Goal: Check status: Check status

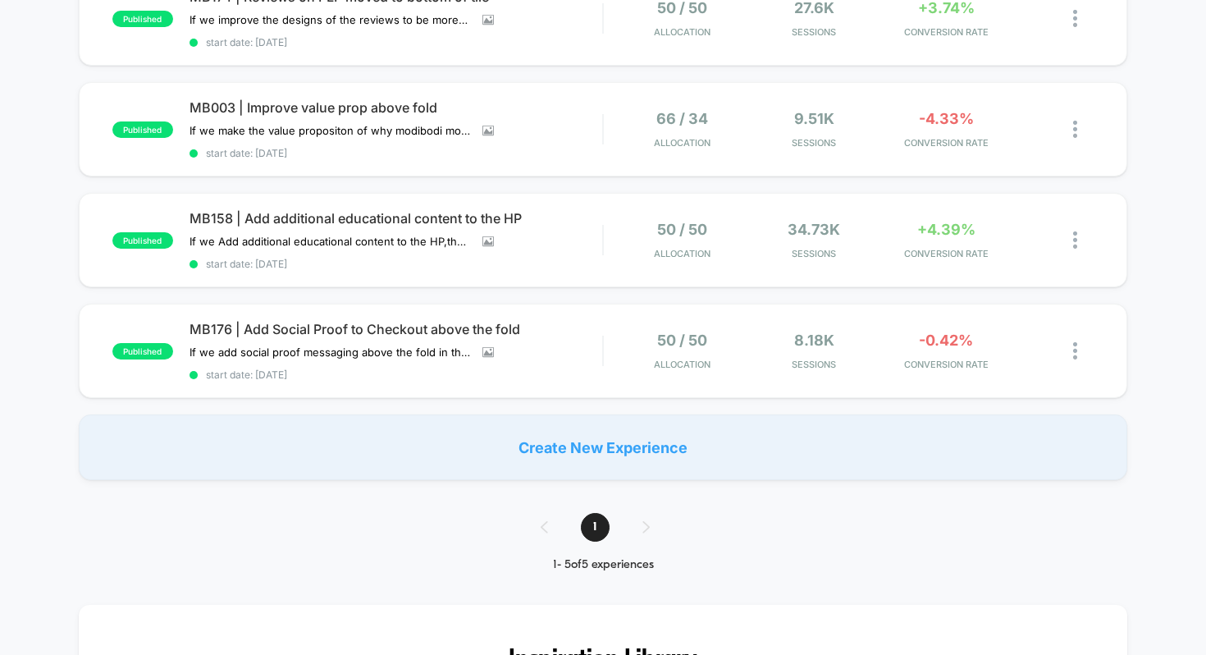
scroll to position [314, 0]
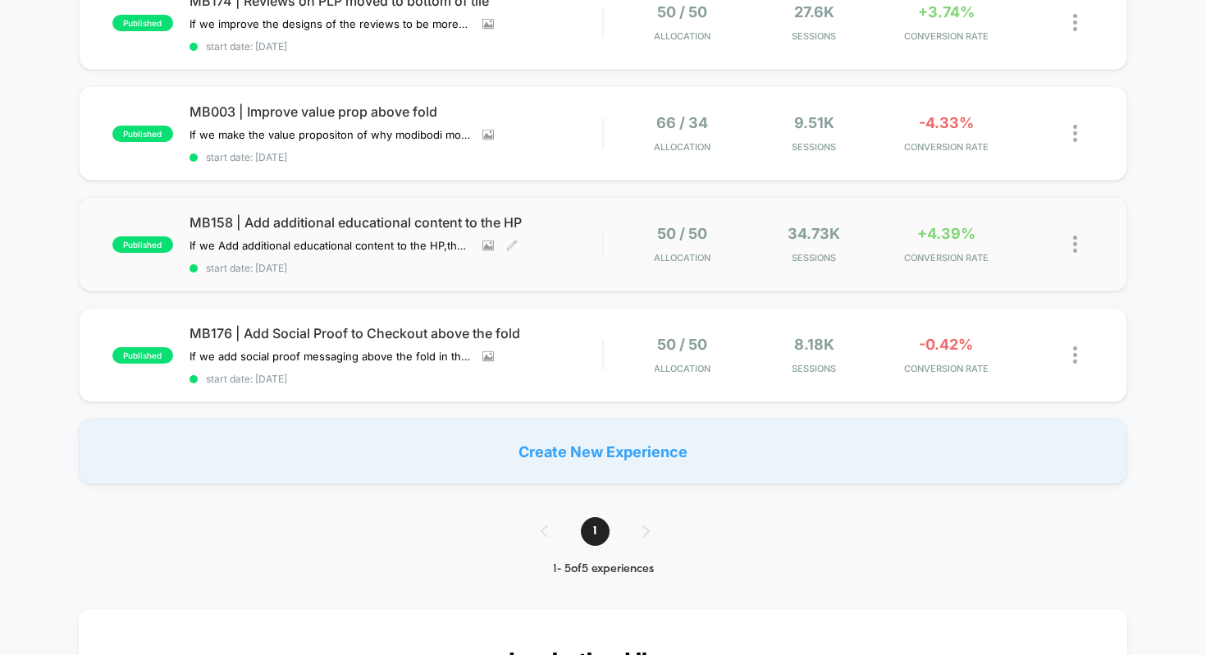
click at [277, 217] on span "MB158 | Add additional educational content to the HP" at bounding box center [397, 222] width 414 height 16
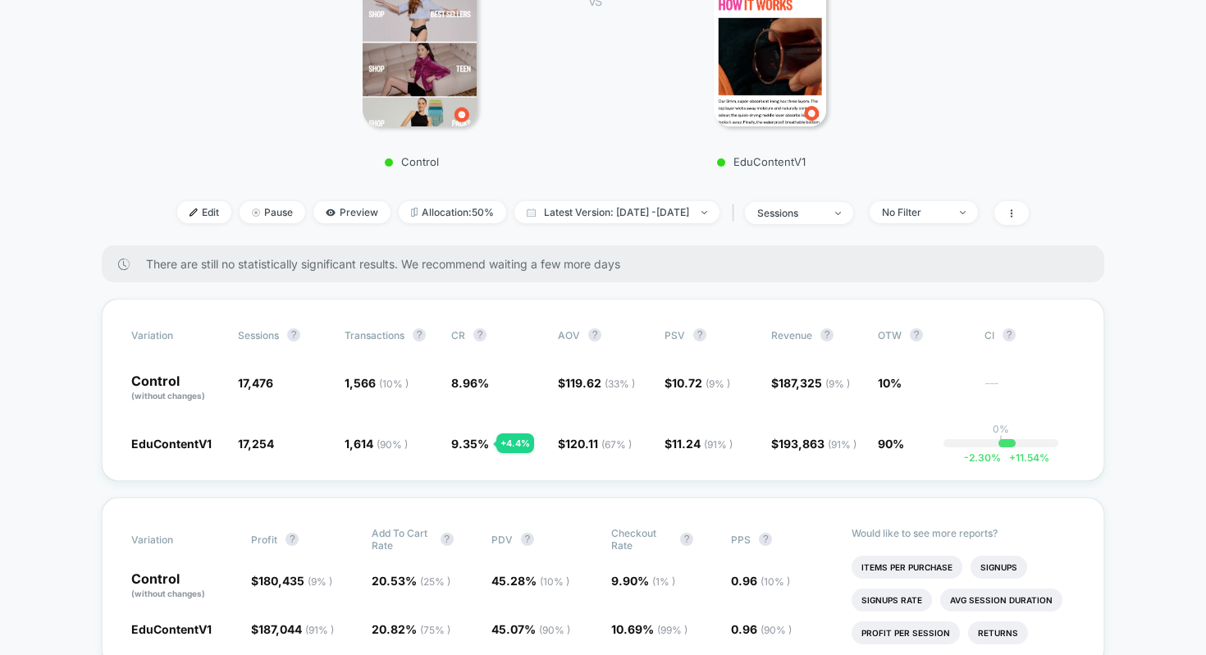
scroll to position [380, 0]
click at [633, 203] on span "Latest Version: [DATE] - [DATE]" at bounding box center [617, 211] width 205 height 22
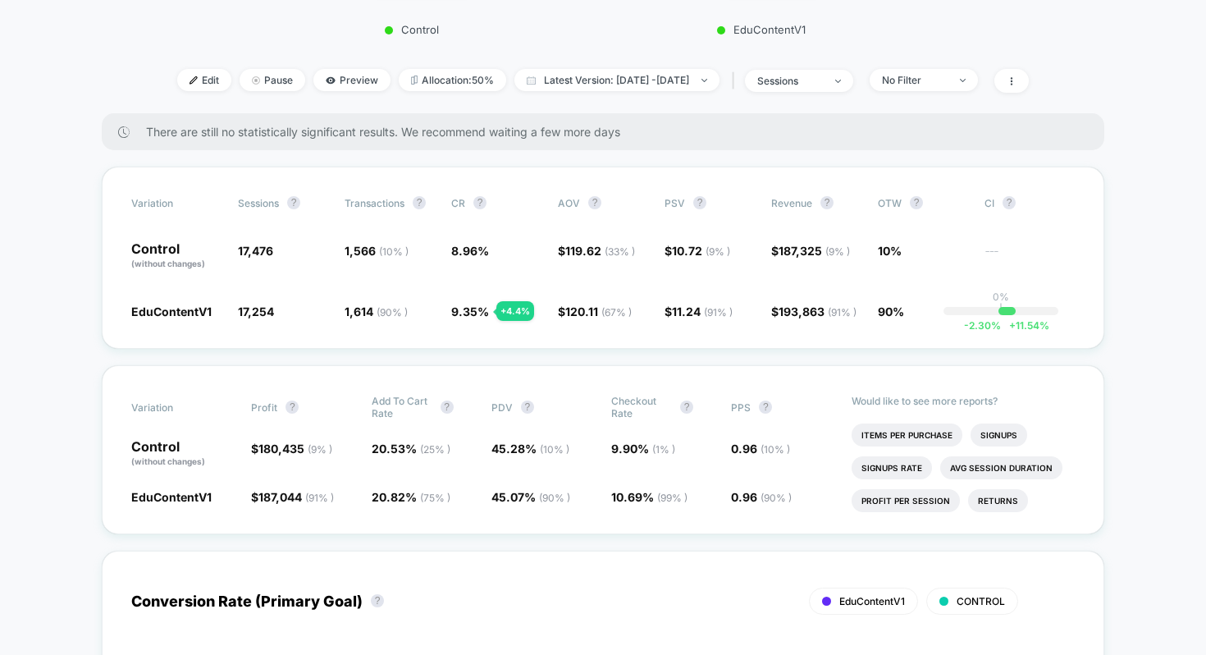
scroll to position [510, 0]
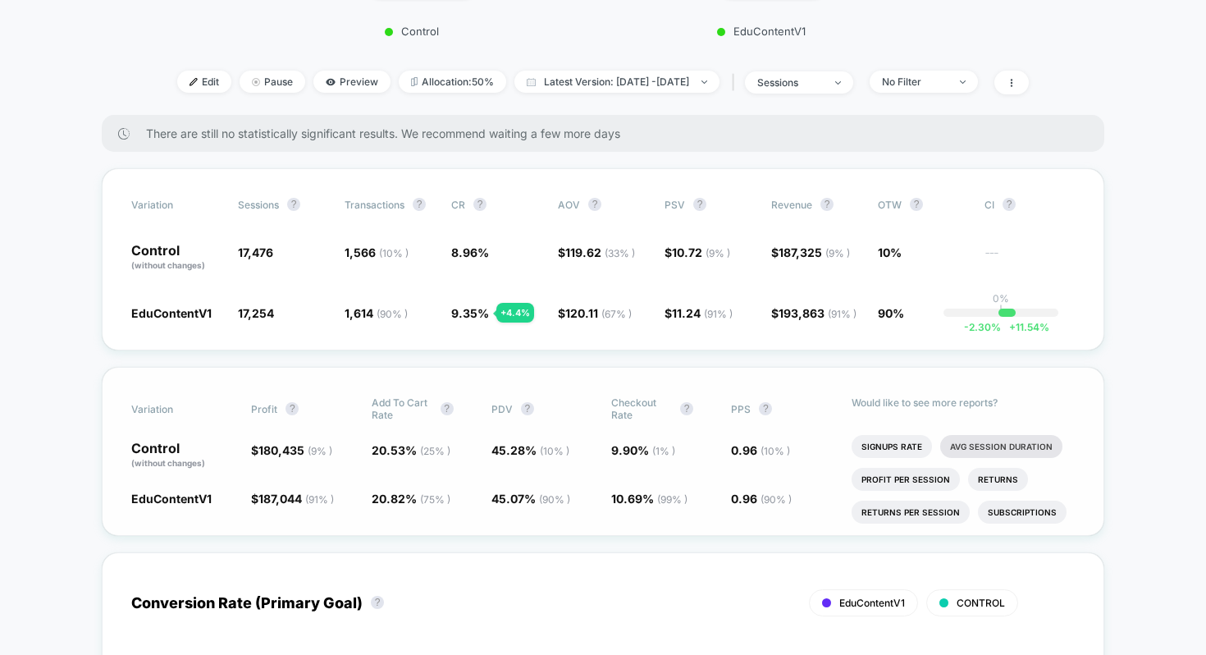
click at [963, 451] on li "Avg Session Duration" at bounding box center [1002, 446] width 122 height 23
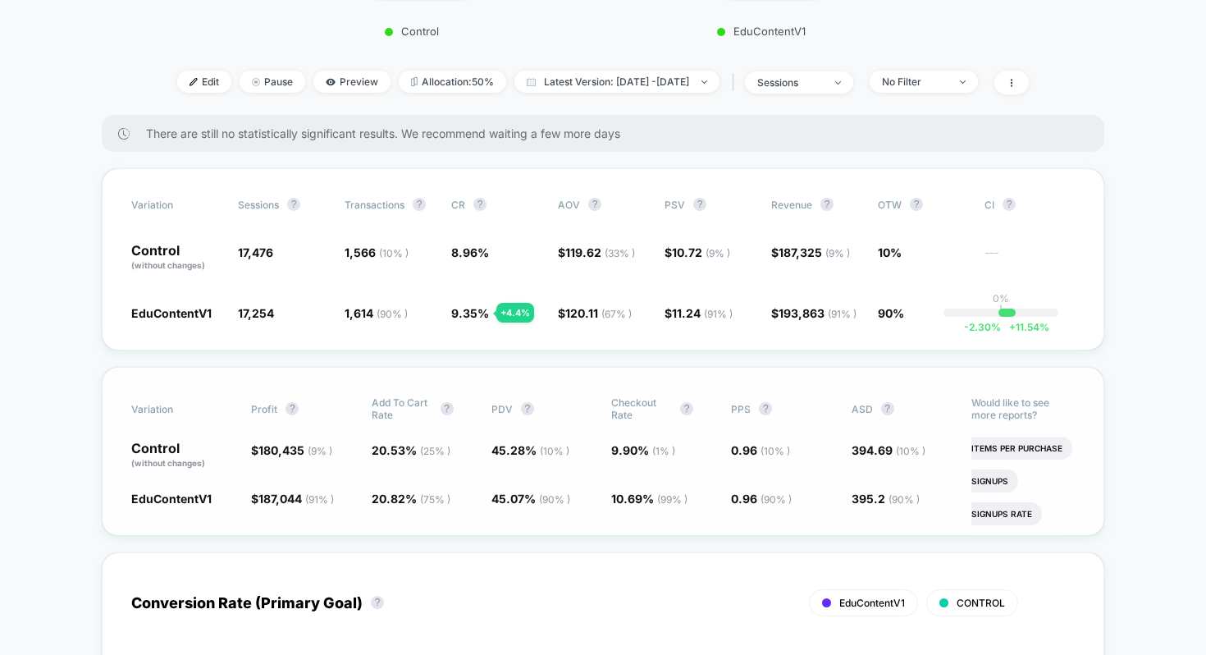
scroll to position [0, 10]
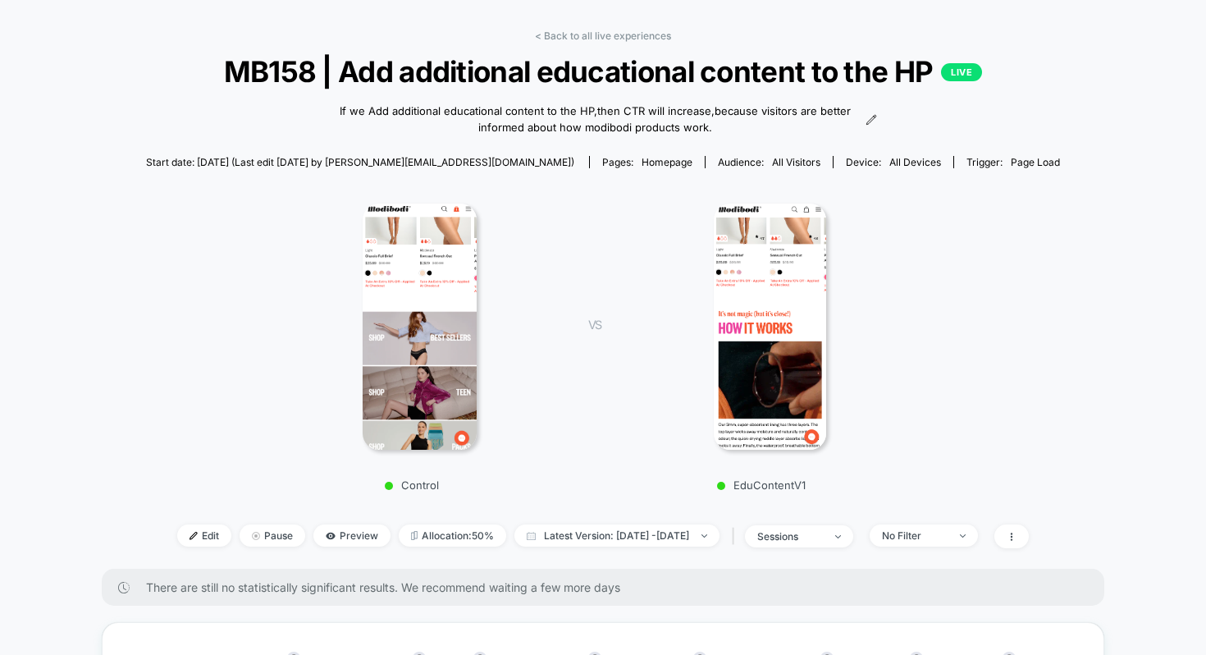
scroll to position [0, 0]
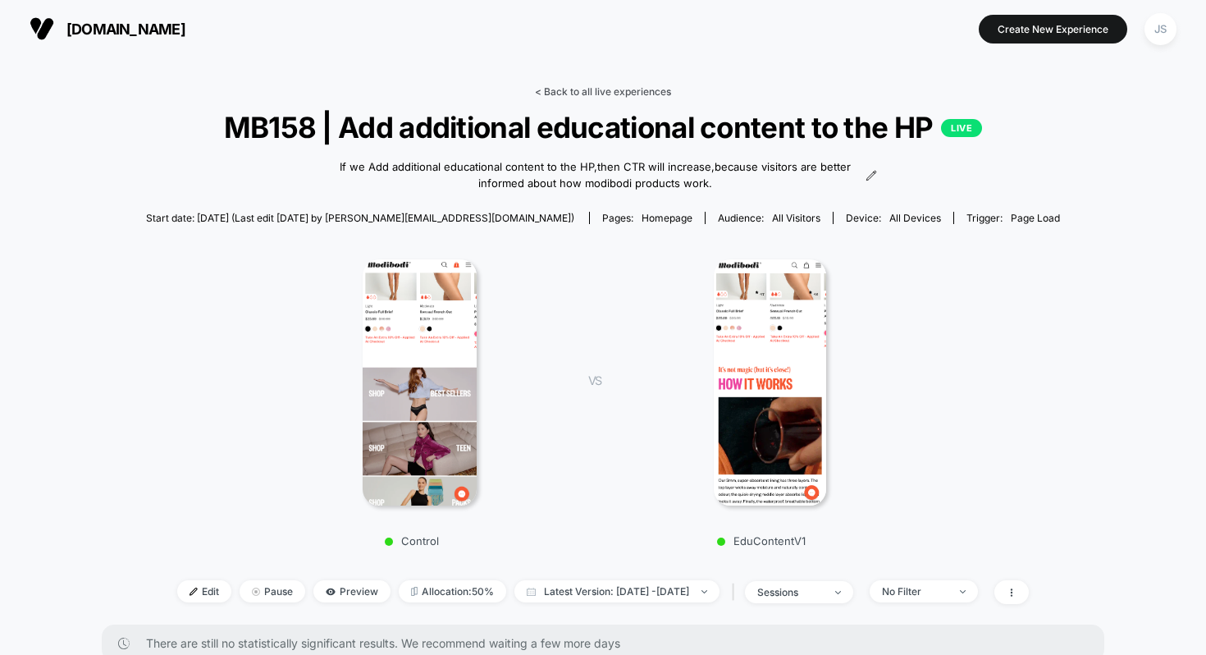
click at [575, 85] on link "< Back to all live experiences" at bounding box center [603, 91] width 136 height 12
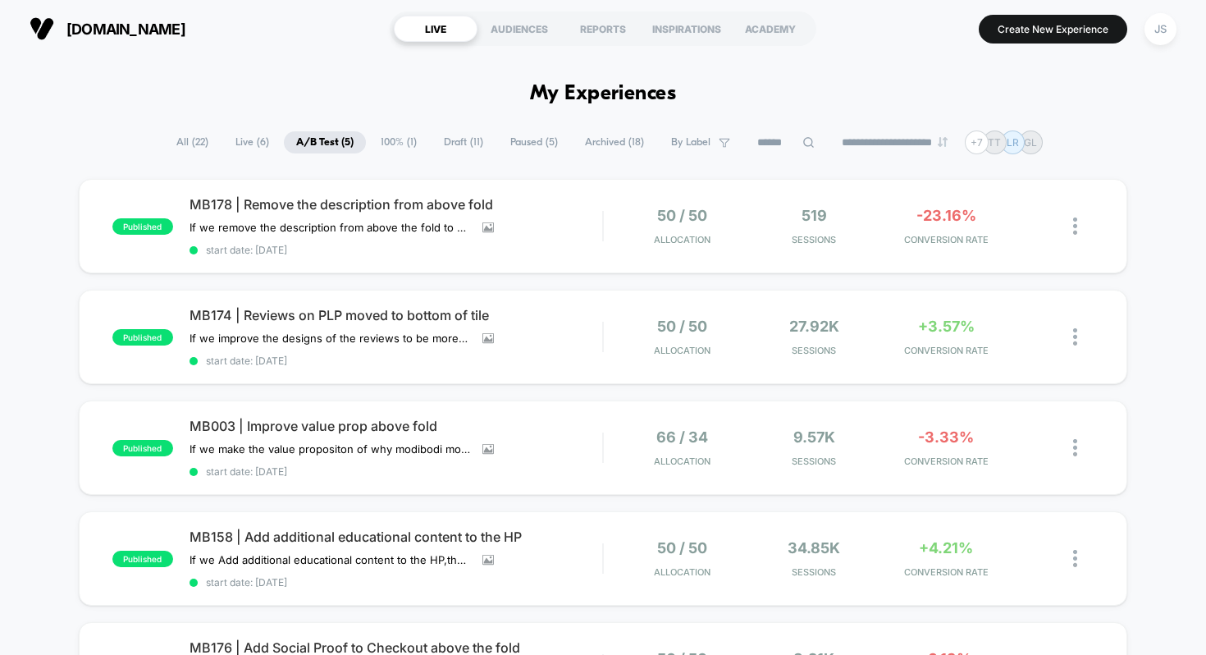
click at [537, 137] on span "Paused ( 5 )" at bounding box center [534, 142] width 72 height 22
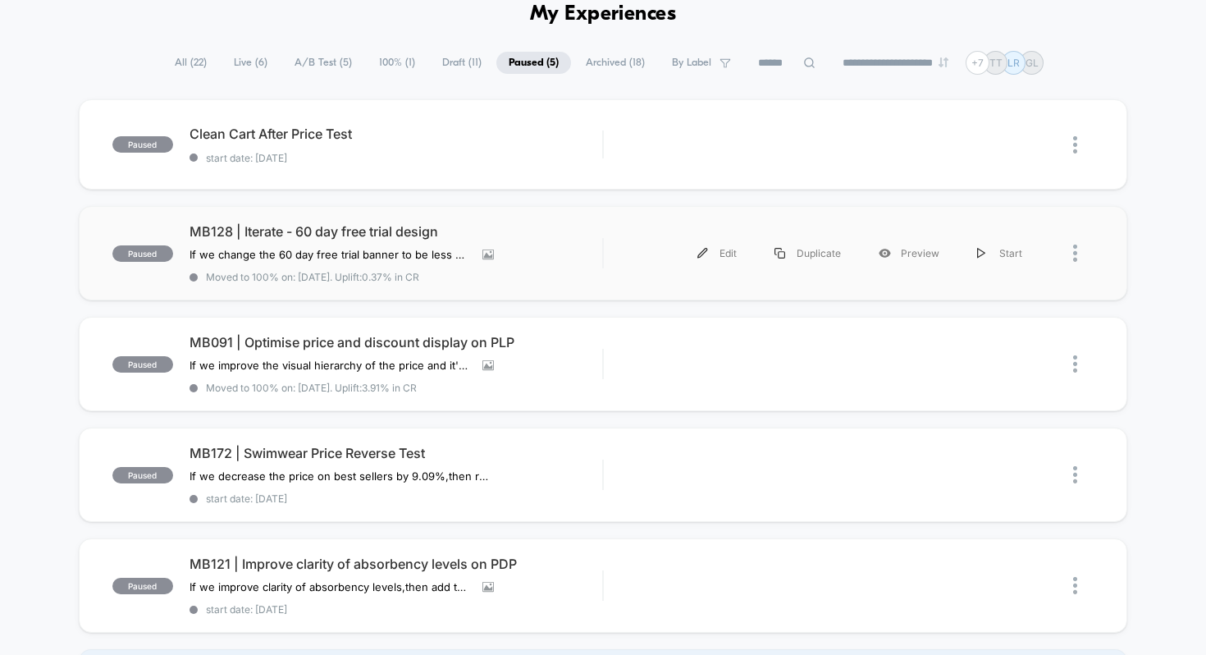
scroll to position [71, 0]
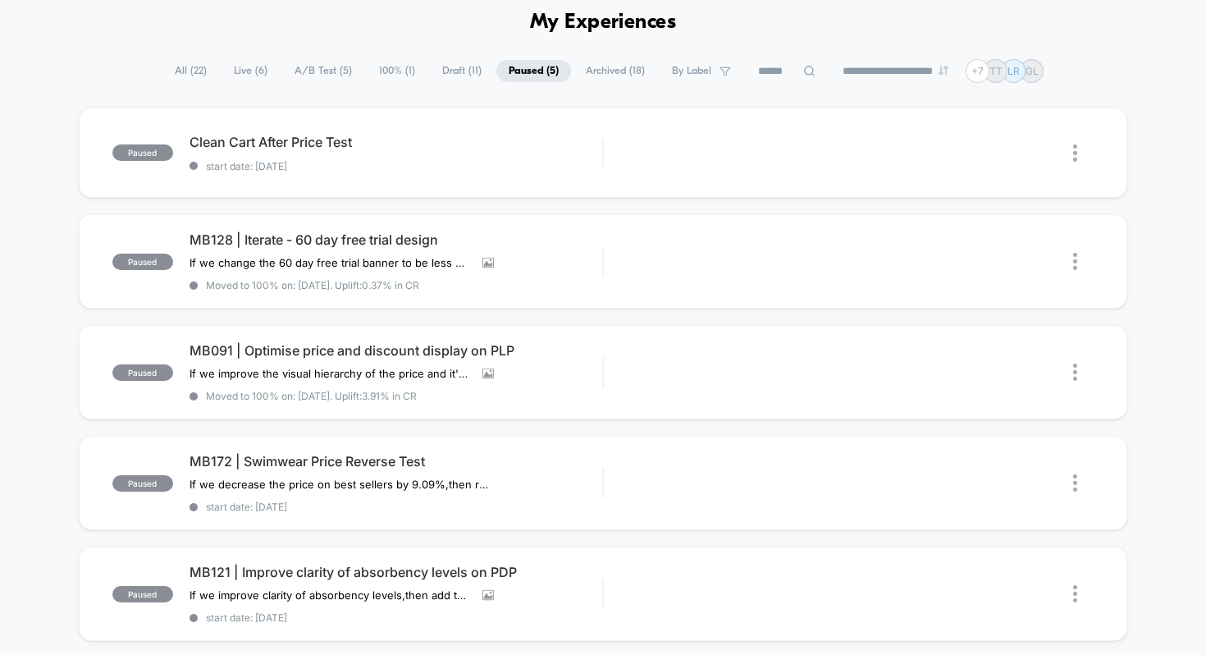
click at [376, 72] on span "100% ( 1 )" at bounding box center [397, 71] width 61 height 22
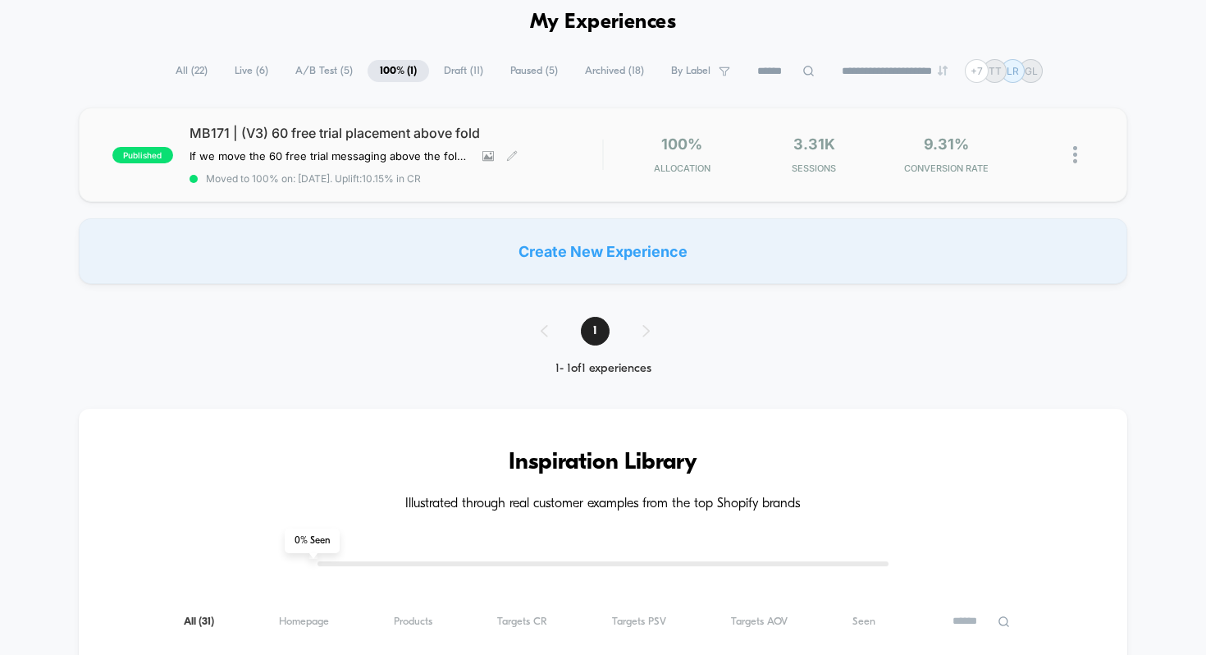
click at [495, 130] on span "MB171 | (V3) 60 free trial placement above fold" at bounding box center [397, 133] width 414 height 16
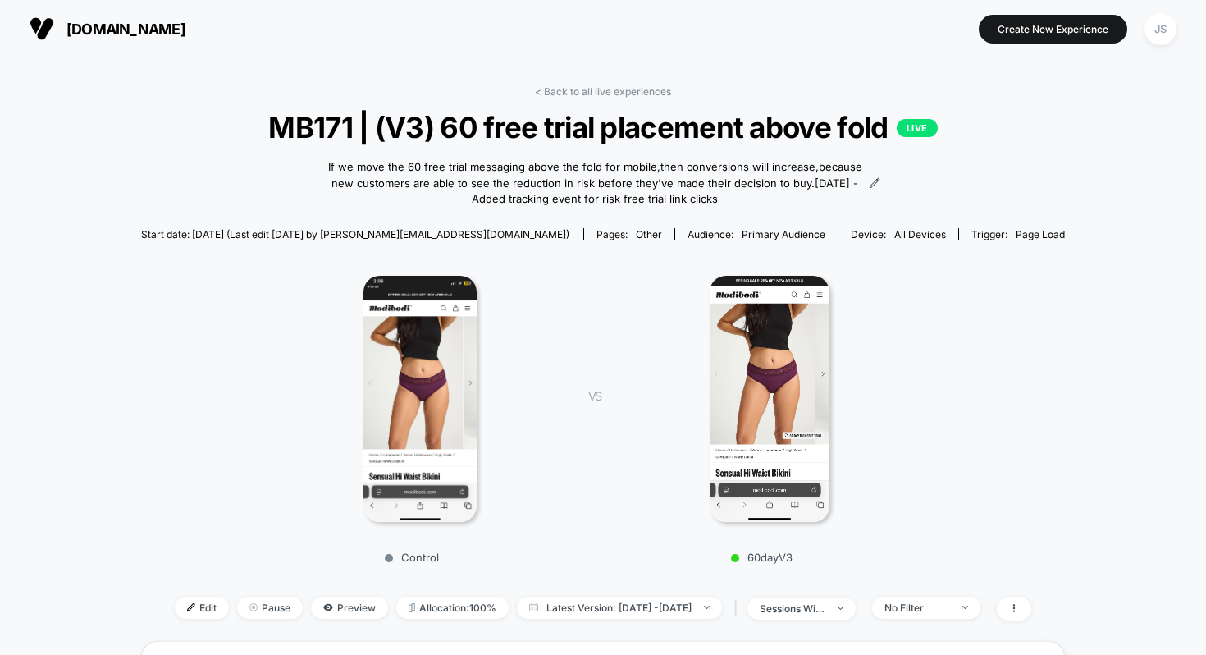
click at [495, 130] on span "MB171 | (V3) 60 free trial placement above fold LIVE" at bounding box center [603, 127] width 832 height 34
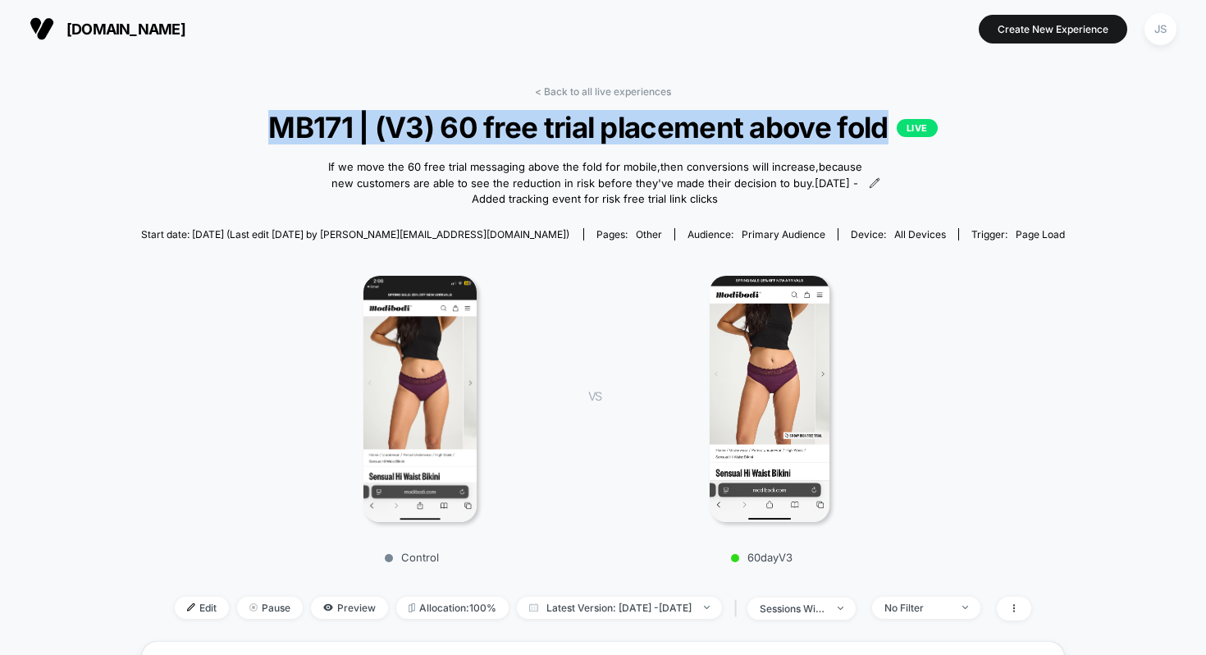
click at [495, 130] on span "MB171 | (V3) 60 free trial placement above fold LIVE" at bounding box center [603, 127] width 832 height 34
copy span "MB171 | (V3) 60 free trial placement above fold"
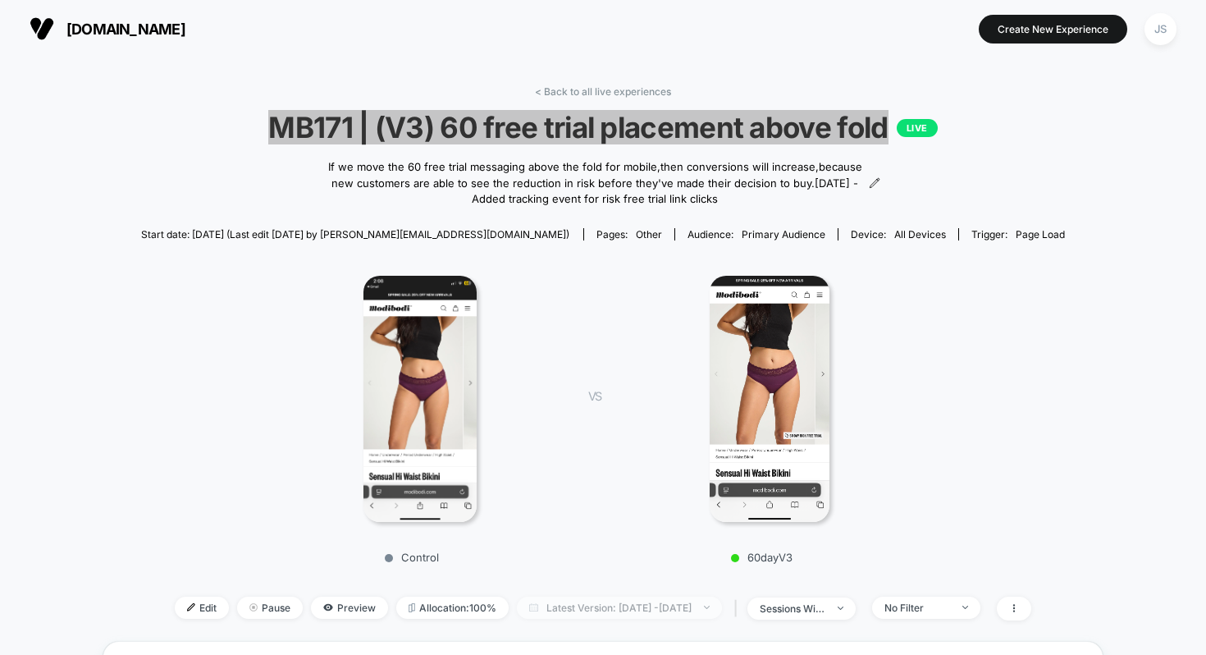
click at [598, 600] on span "Latest Version: [DATE] - [DATE]" at bounding box center [619, 608] width 205 height 22
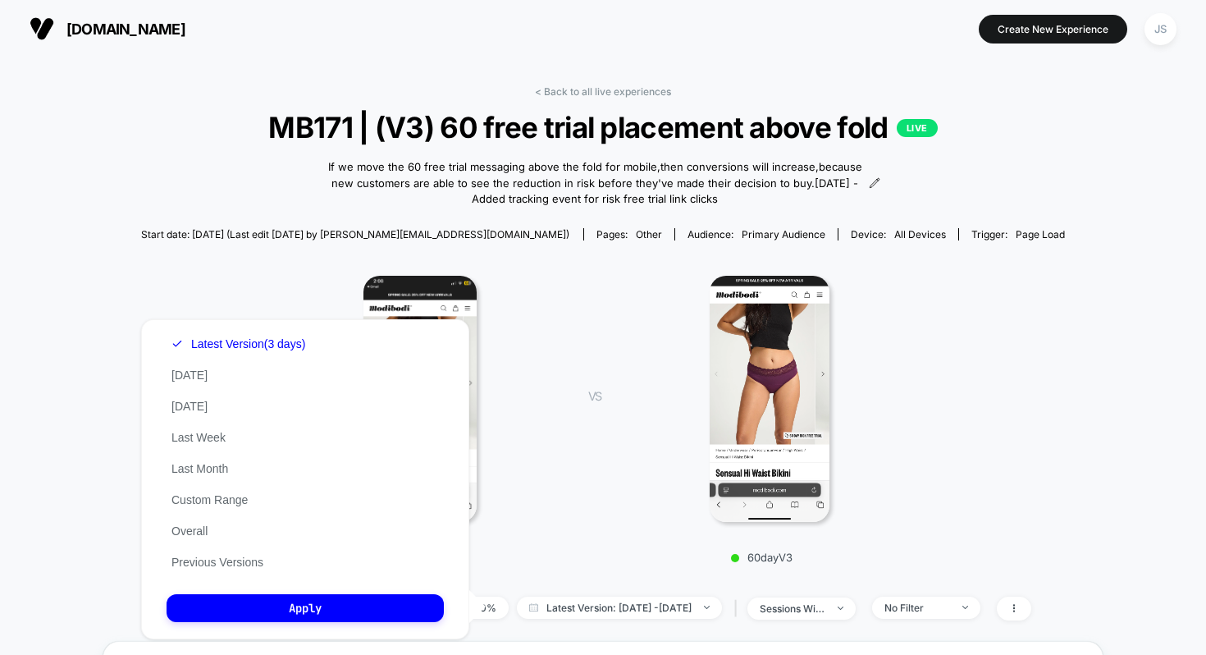
click at [218, 575] on div "Latest Version (3 days) [DATE] [DATE] Last Week Last Month Custom Range Overall…" at bounding box center [239, 453] width 144 height 250
click at [218, 573] on div "Latest Version (3 days) [DATE] [DATE] Last Week Last Month Custom Range Overall…" at bounding box center [239, 453] width 144 height 250
click at [218, 569] on div "Latest Version (3 days) [DATE] [DATE] Last Week Last Month Custom Range Overall…" at bounding box center [239, 453] width 144 height 250
click at [218, 569] on button "Previous Versions" at bounding box center [218, 562] width 102 height 15
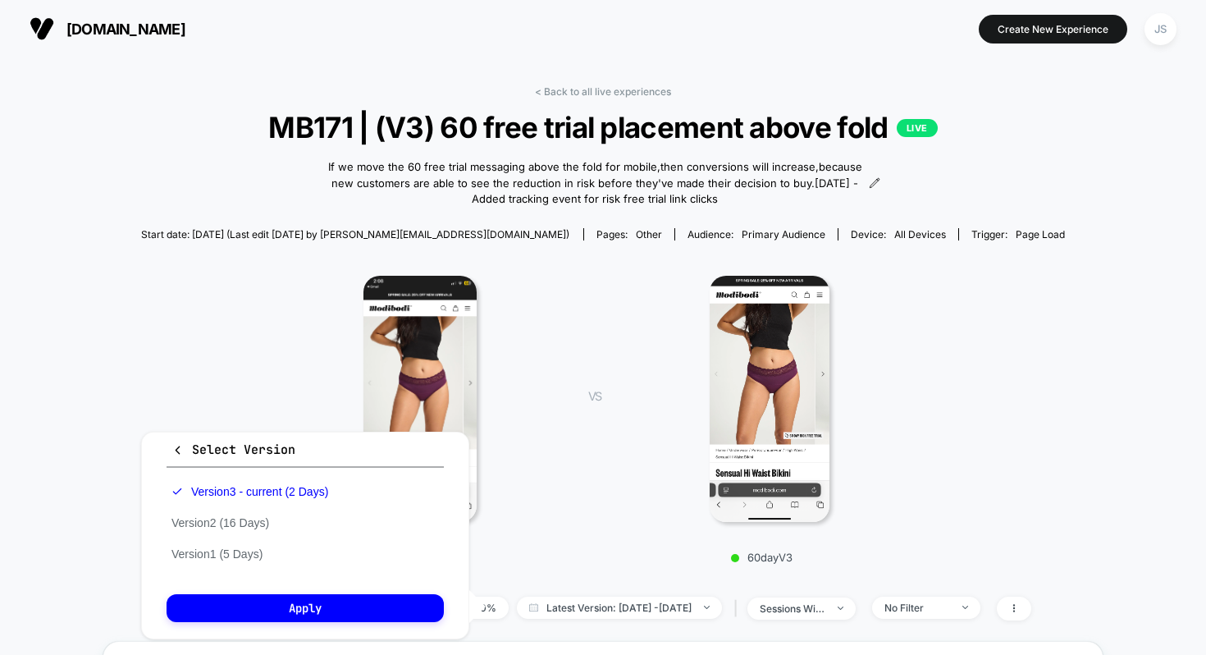
click at [567, 524] on div "VS 60dayV3" at bounding box center [739, 414] width 350 height 299
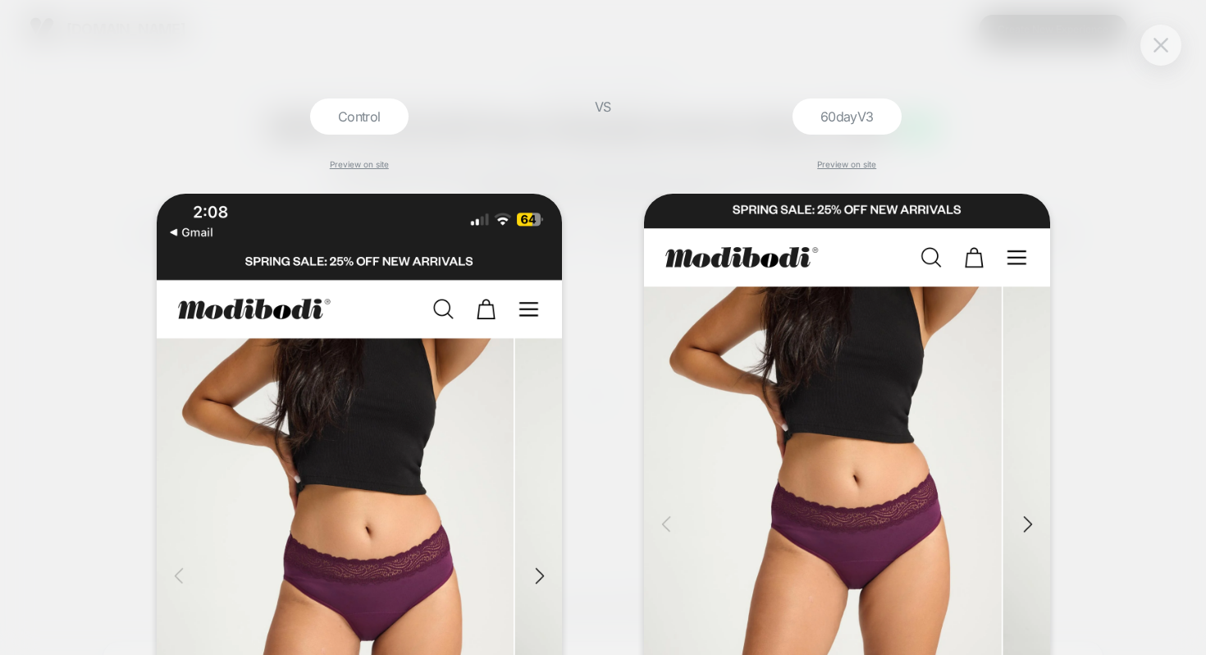
click at [1166, 40] on img at bounding box center [1161, 45] width 15 height 14
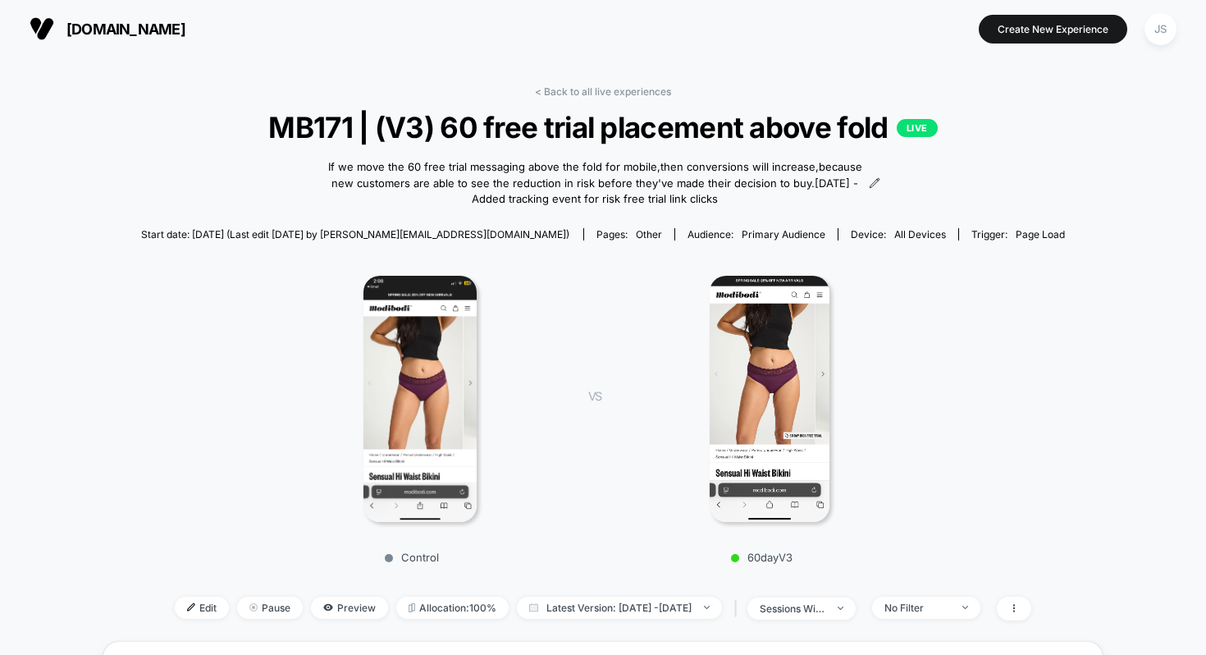
click at [976, 354] on div "Control VS 60dayV3" at bounding box center [595, 414] width 925 height 315
